Goal: Navigation & Orientation: Find specific page/section

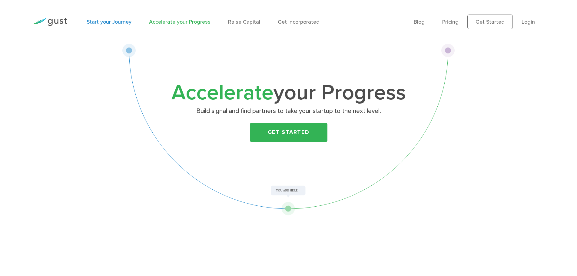
click at [94, 22] on link "Start your Journey" at bounding box center [109, 22] width 45 height 6
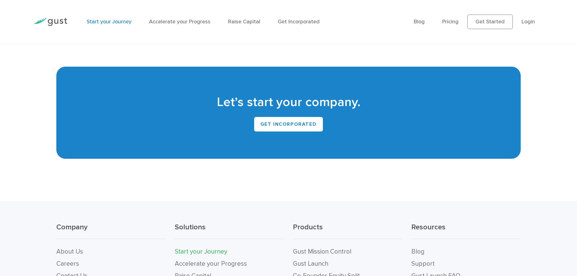
scroll to position [1334, 0]
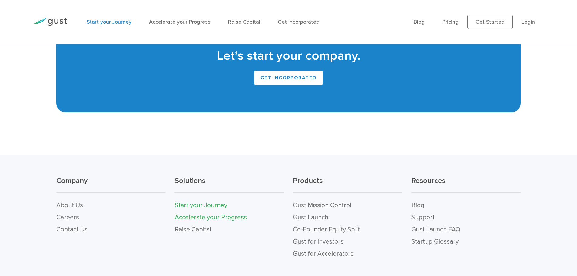
click at [206, 218] on link "Accelerate your Progress" at bounding box center [211, 218] width 72 height 8
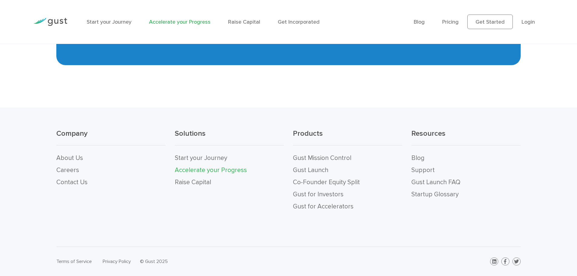
scroll to position [1319, 0]
click at [191, 181] on link "Raise Capital" at bounding box center [193, 183] width 36 height 8
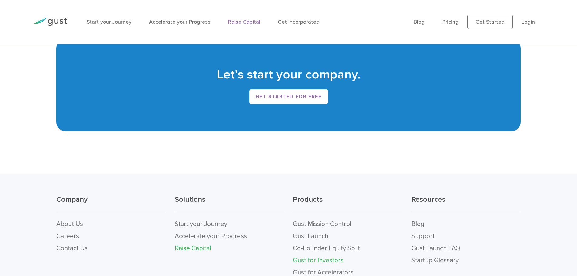
scroll to position [1273, 0]
